Goal: Register for event/course: Sign up to attend an event or enroll in a course

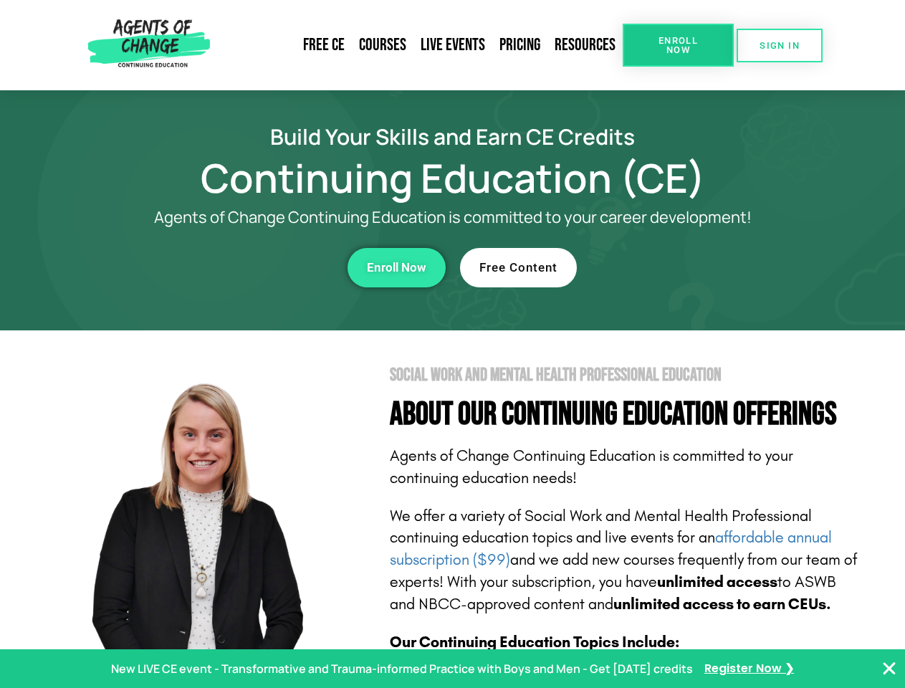
click at [452, 344] on section "Social Work and Mental Health Professional Education About Our Continuing Educa…" at bounding box center [452, 631] width 905 height 602
click at [586, 45] on link "Resources" at bounding box center [585, 45] width 75 height 33
click at [678, 45] on span "Enroll Now" at bounding box center [678, 45] width 65 height 19
click at [780, 45] on span "SIGN IN" at bounding box center [780, 45] width 40 height 9
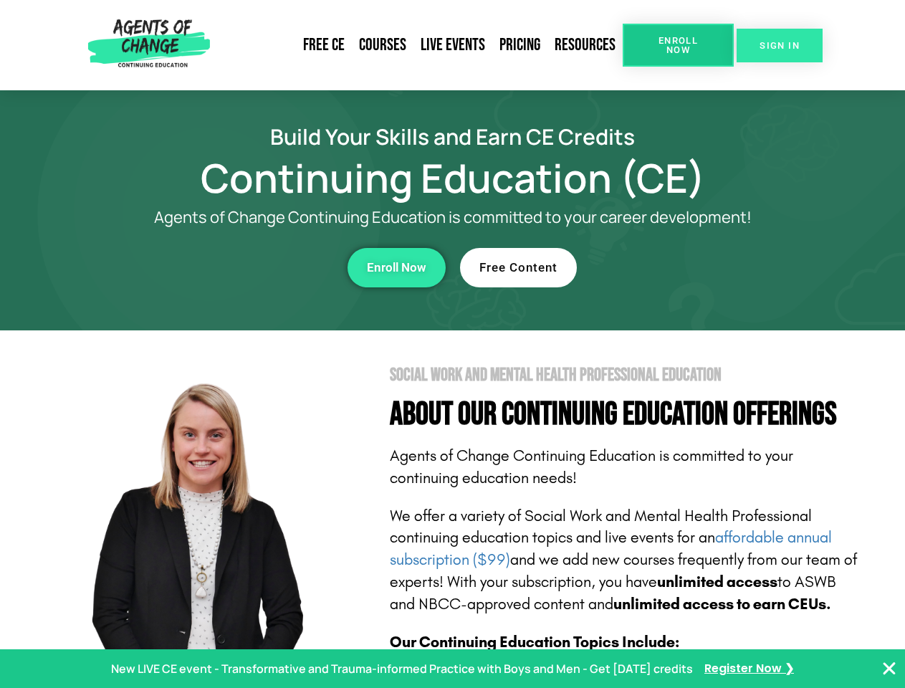
click at [780, 45] on span "SIGN IN" at bounding box center [780, 45] width 40 height 9
click at [249, 267] on div "Enroll Now" at bounding box center [249, 267] width 394 height 39
click at [396, 267] on span "Enroll Now" at bounding box center [396, 268] width 59 height 12
